Goal: Information Seeking & Learning: Understand process/instructions

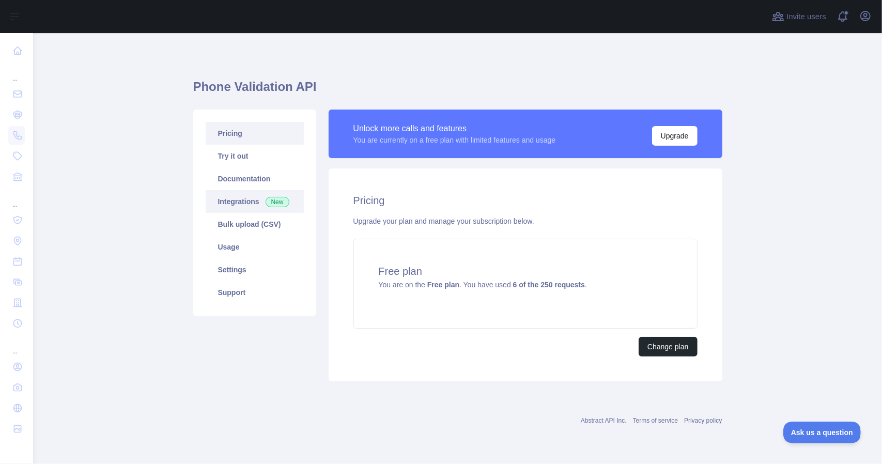
click at [255, 198] on link "Integrations New" at bounding box center [255, 201] width 98 height 23
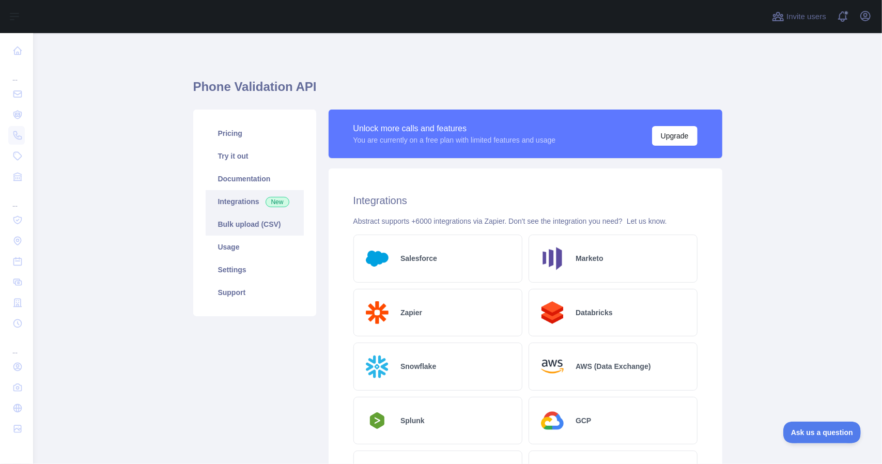
click at [261, 219] on link "Bulk upload (CSV)" at bounding box center [255, 224] width 98 height 23
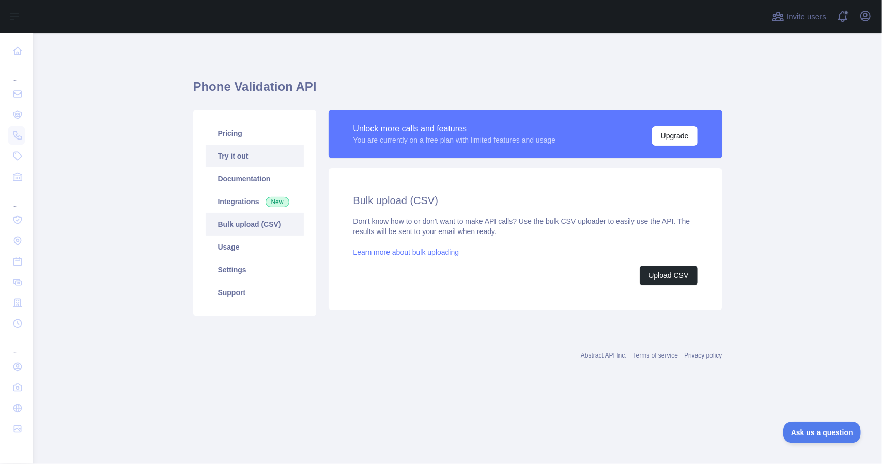
click at [239, 147] on link "Try it out" at bounding box center [255, 156] width 98 height 23
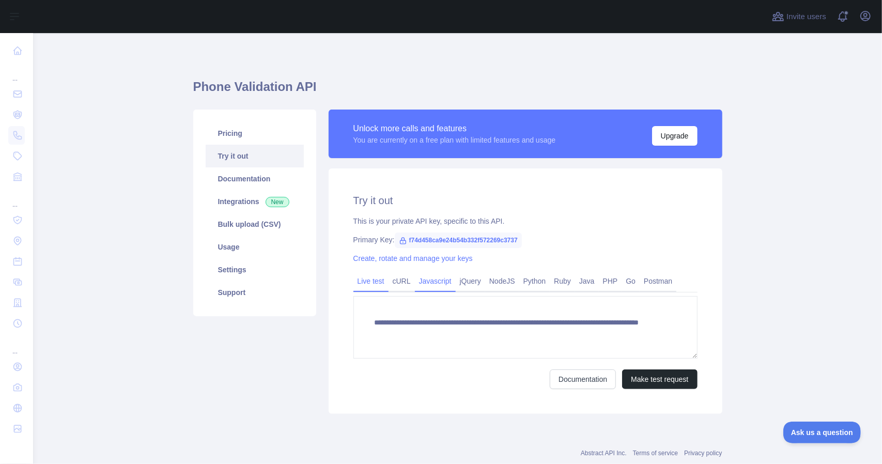
click at [434, 279] on link "Javascript" at bounding box center [435, 281] width 41 height 17
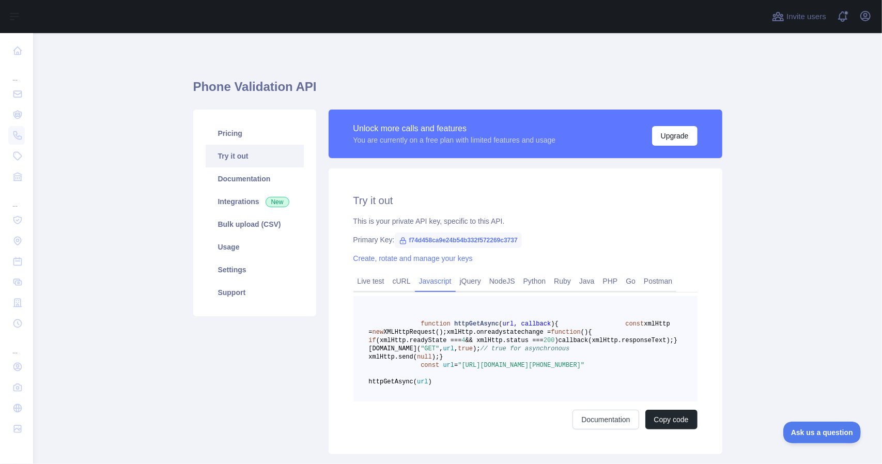
scroll to position [103, 0]
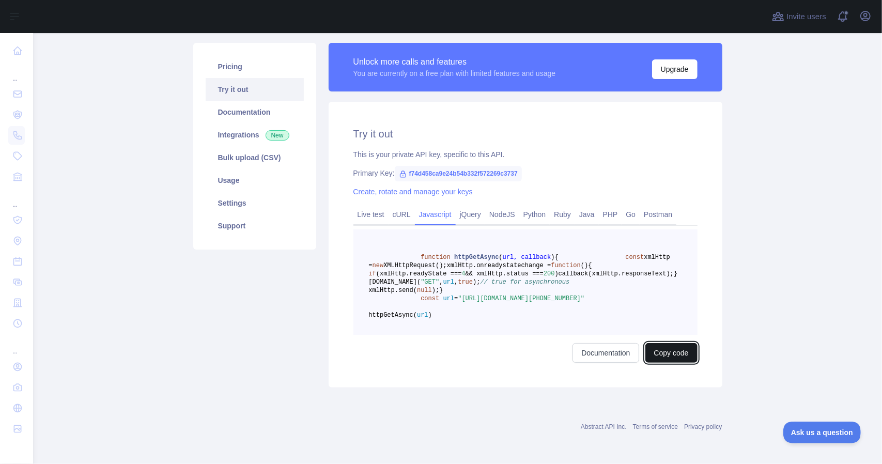
click at [657, 363] on button "Copy code" at bounding box center [671, 353] width 52 height 20
click at [378, 206] on link "Live test" at bounding box center [370, 214] width 35 height 17
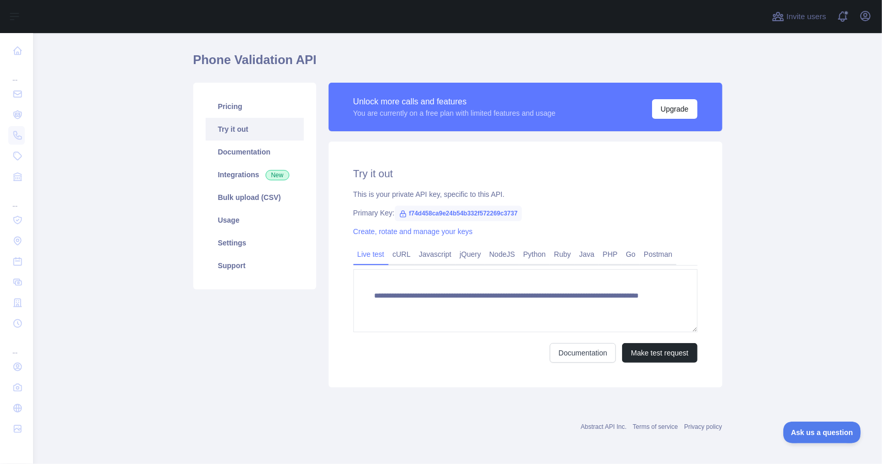
scroll to position [26, 0]
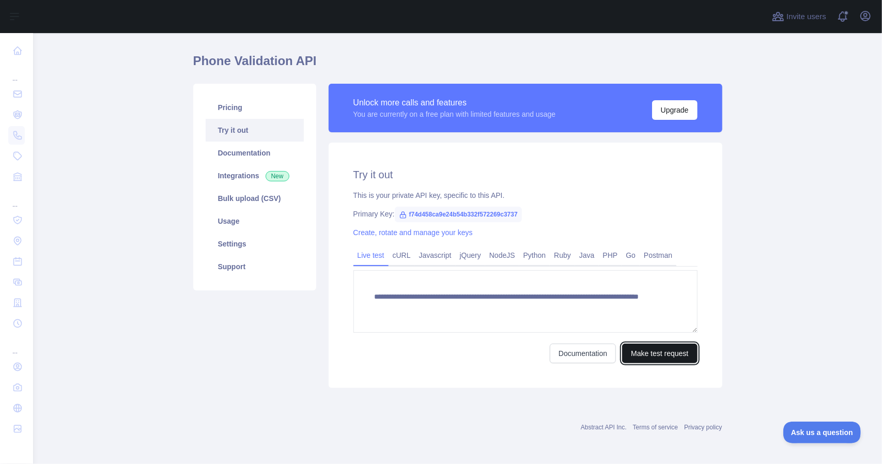
click at [648, 360] on button "Make test request" at bounding box center [659, 354] width 75 height 20
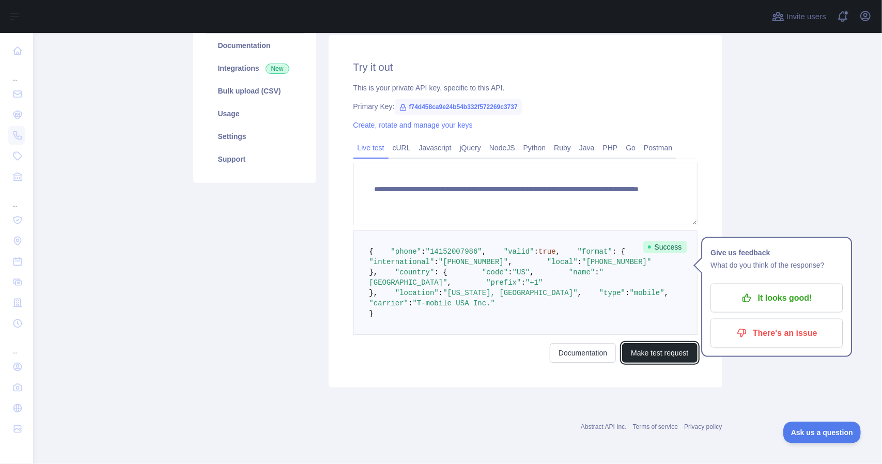
scroll to position [19, 0]
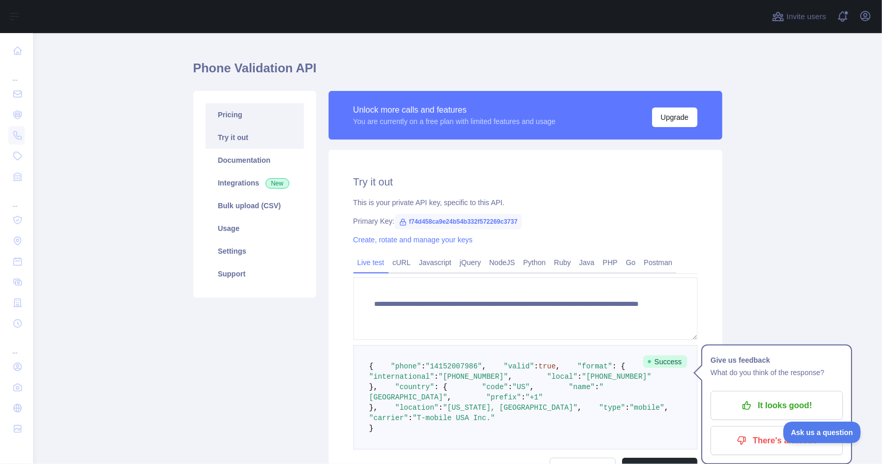
click at [252, 117] on link "Pricing" at bounding box center [255, 114] width 98 height 23
